Goal: Task Accomplishment & Management: Manage account settings

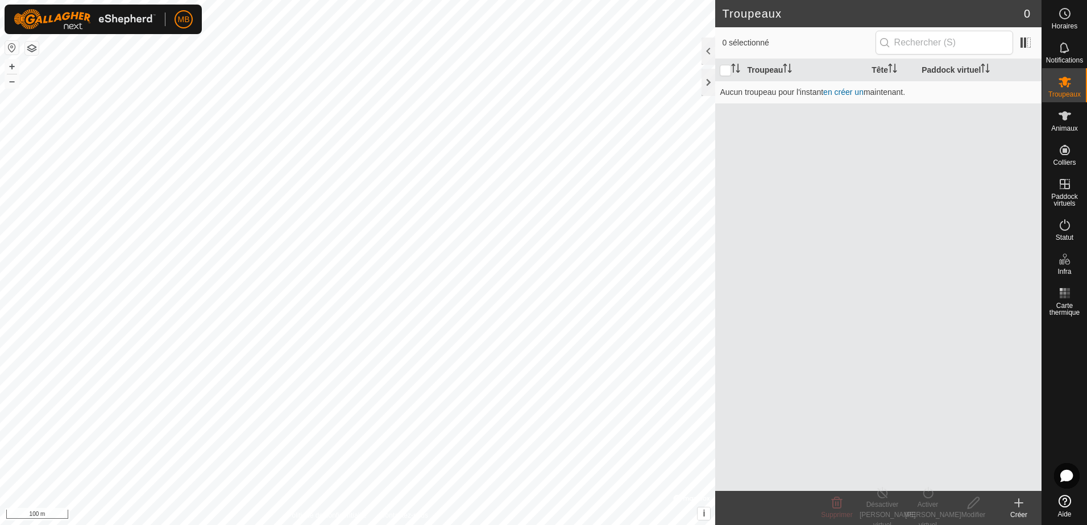
click at [0, 1] on html "MB Horaires Notifications Troupeaux Animaux Colliers Paddock virtuels Statut In…" at bounding box center [543, 262] width 1087 height 525
click at [1063, 119] on icon at bounding box center [1064, 115] width 13 height 9
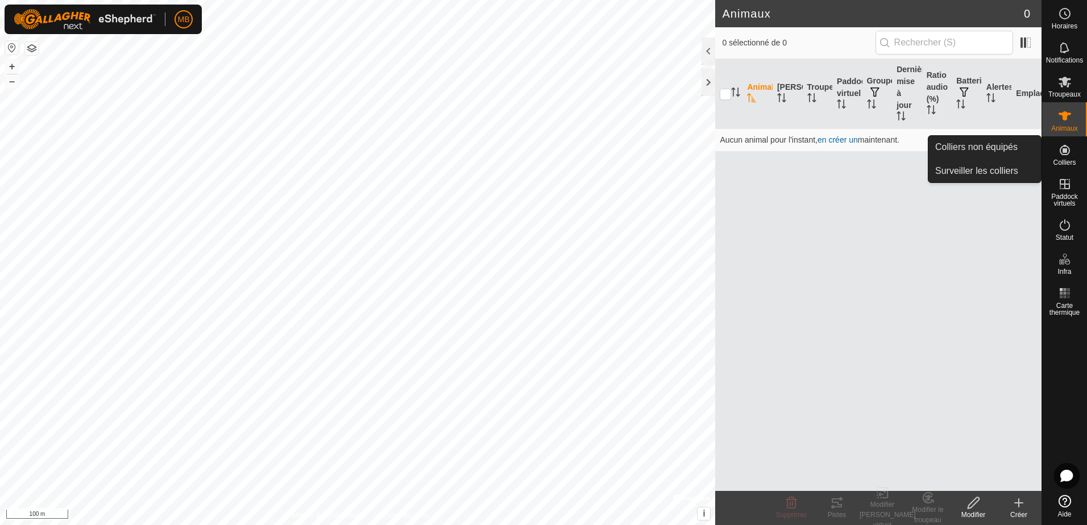
click at [1060, 156] on icon at bounding box center [1065, 150] width 14 height 14
click at [1064, 150] on icon at bounding box center [1064, 150] width 10 height 10
click at [1062, 155] on icon at bounding box center [1064, 150] width 10 height 10
click at [1064, 153] on icon at bounding box center [1064, 150] width 10 height 10
click at [986, 143] on link "Colliers non équipés" at bounding box center [984, 147] width 113 height 23
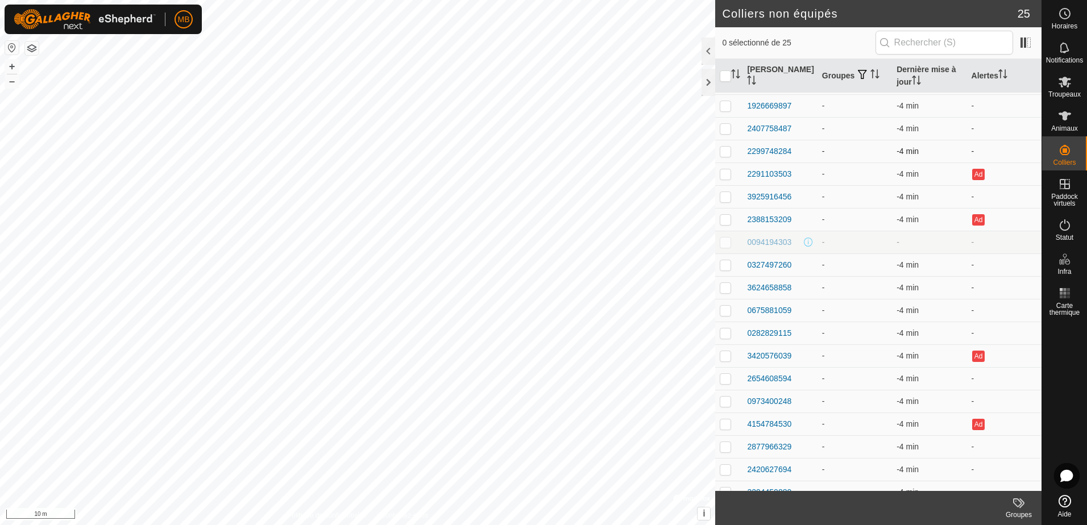
scroll to position [57, 0]
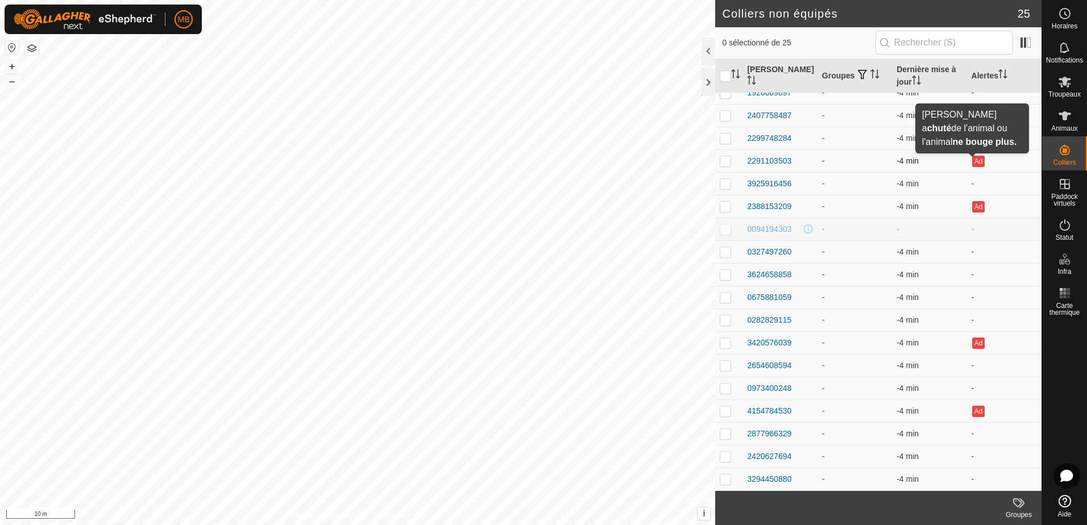
click at [972, 165] on button "Ad" at bounding box center [978, 161] width 13 height 11
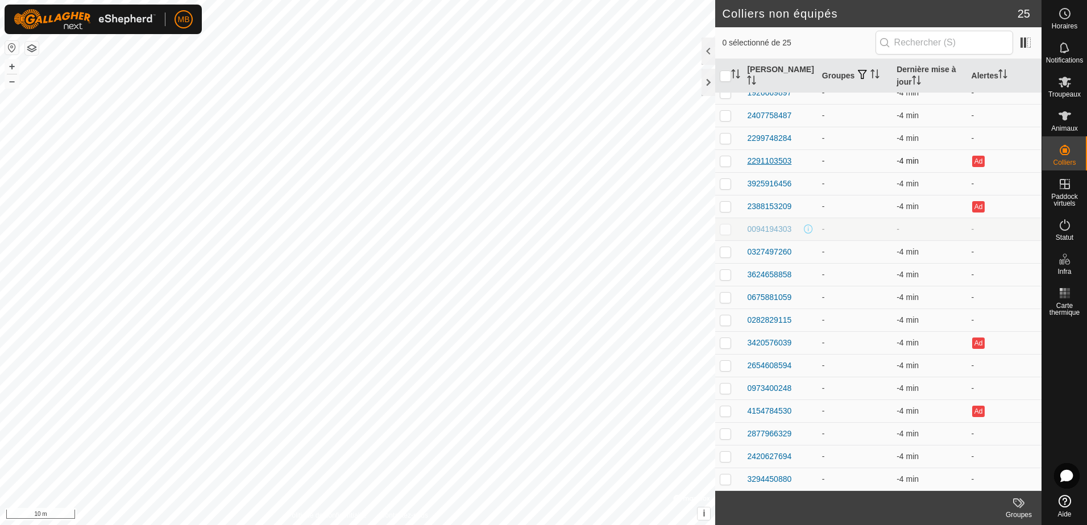
click at [769, 164] on div "2291103503" at bounding box center [769, 161] width 44 height 12
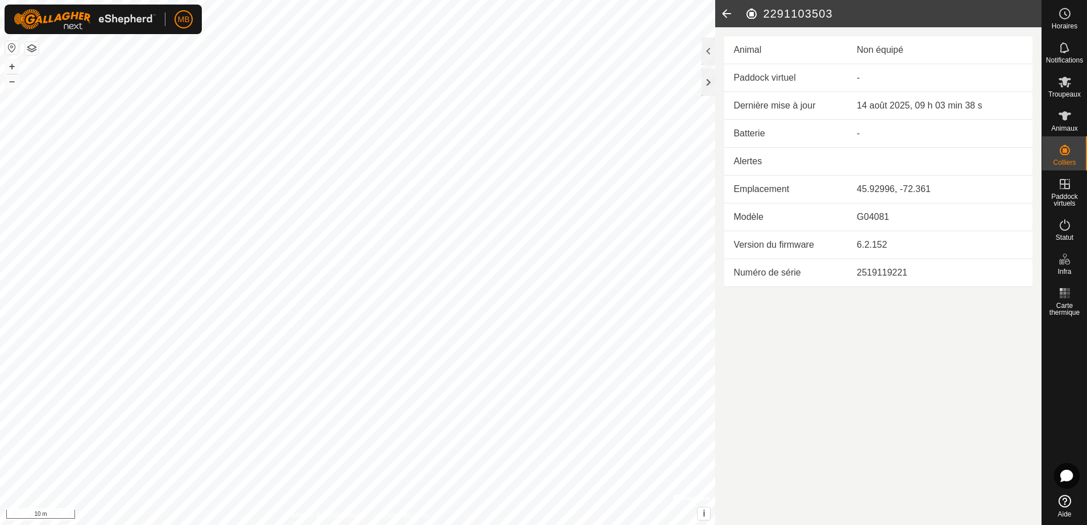
click at [725, 9] on icon at bounding box center [726, 13] width 23 height 27
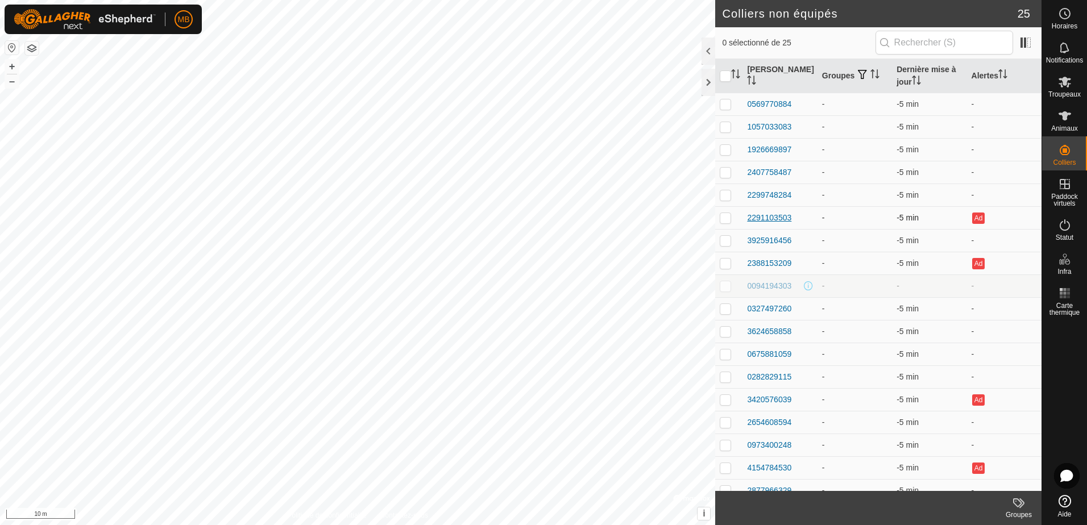
click at [764, 218] on div "2291103503" at bounding box center [769, 218] width 44 height 12
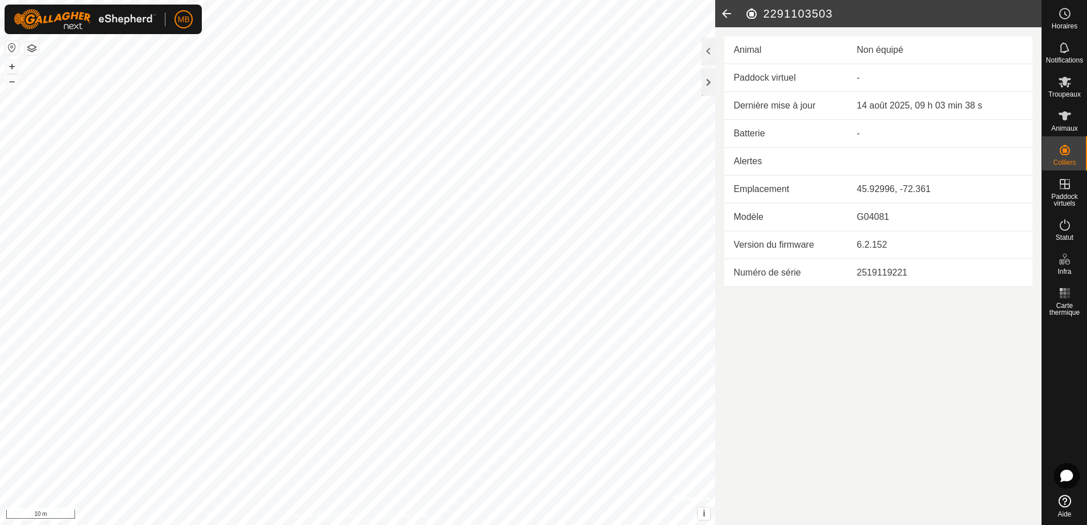
click at [726, 12] on icon at bounding box center [726, 13] width 23 height 27
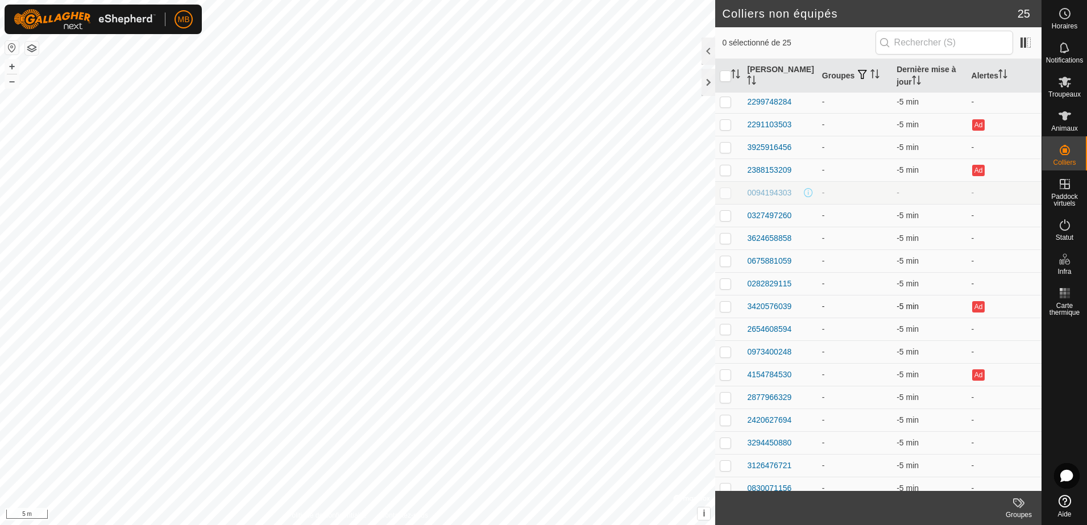
scroll to position [114, 0]
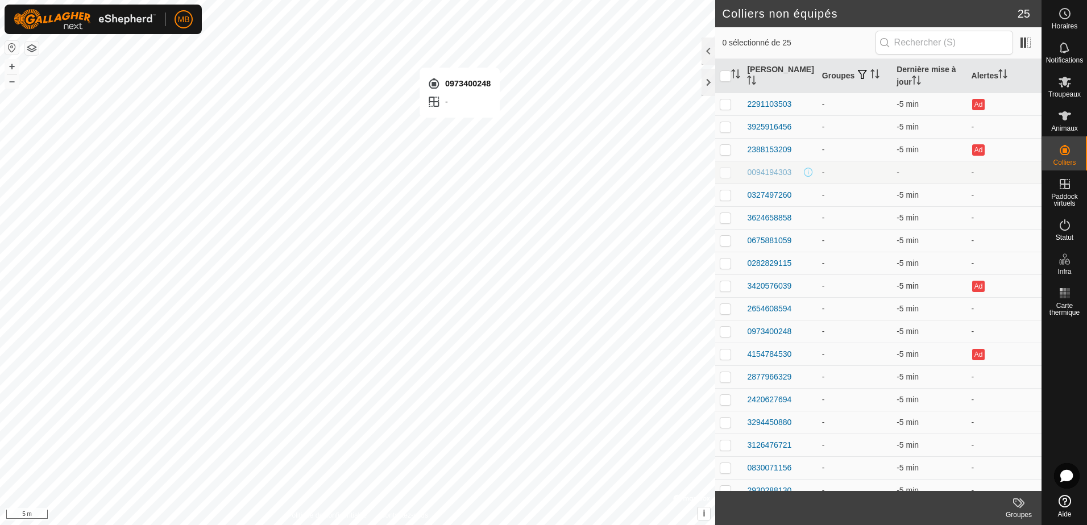
checkbox input "true"
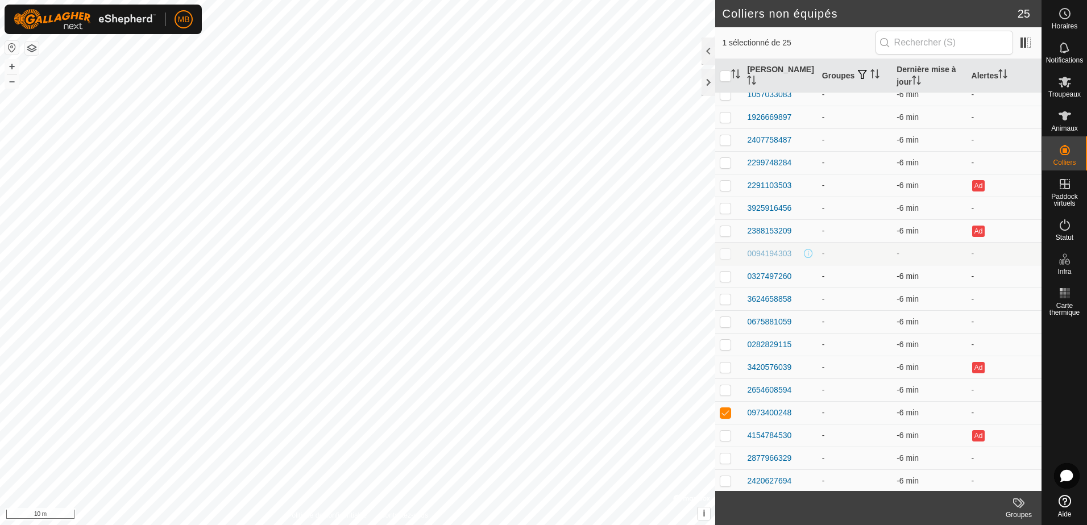
scroll to position [0, 0]
